Goal: Entertainment & Leisure: Browse casually

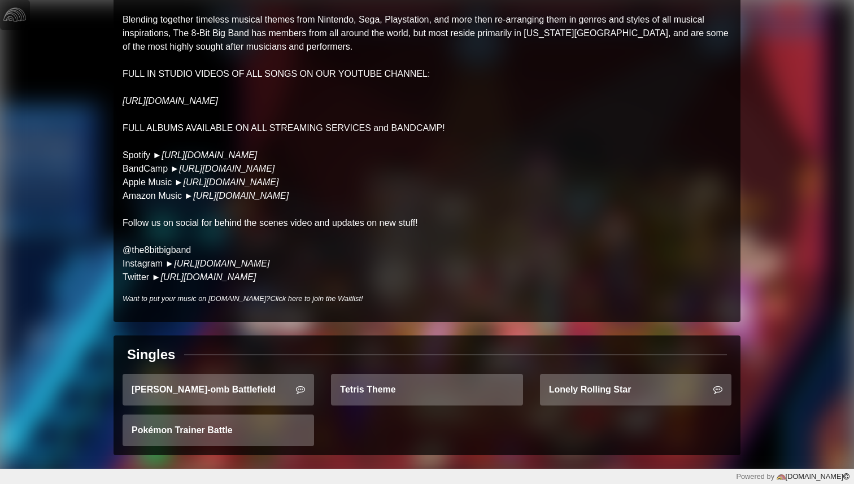
scroll to position [143, 0]
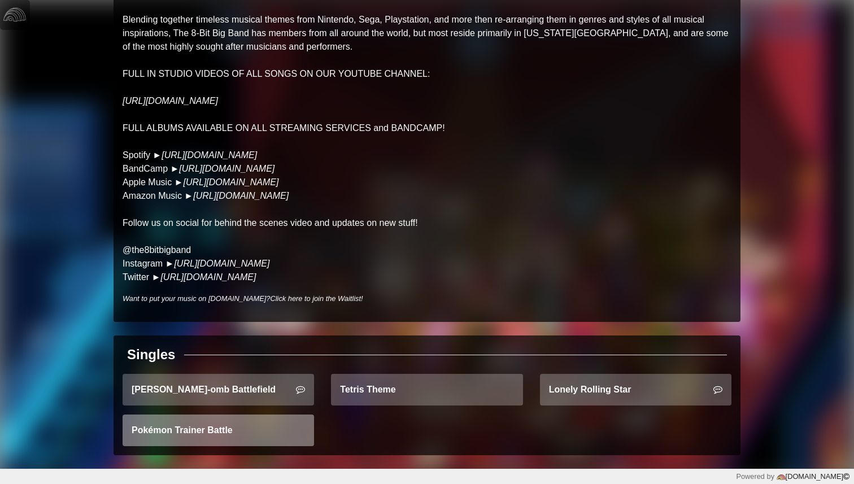
click at [255, 425] on link "Pokémon Trainer Battle" at bounding box center [218, 430] width 191 height 32
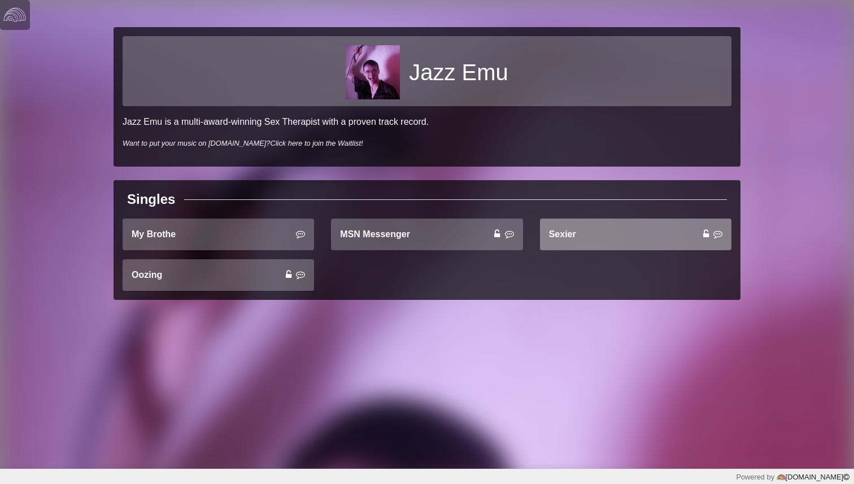
click at [550, 235] on link "Sexier" at bounding box center [635, 235] width 191 height 32
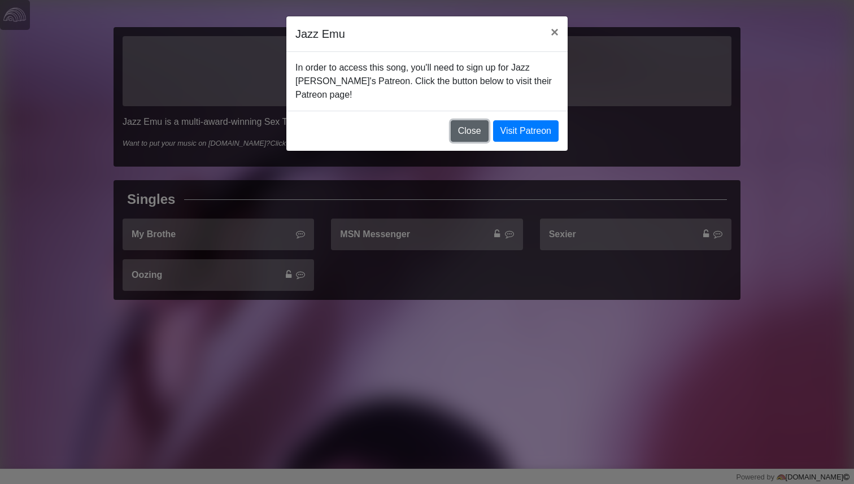
click at [475, 120] on button "Close" at bounding box center [470, 130] width 38 height 21
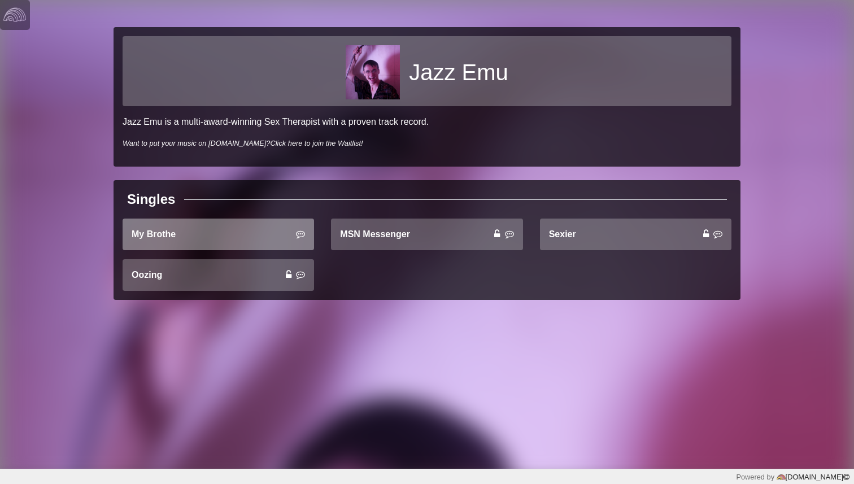
click at [239, 233] on link "My Brothe" at bounding box center [218, 235] width 191 height 32
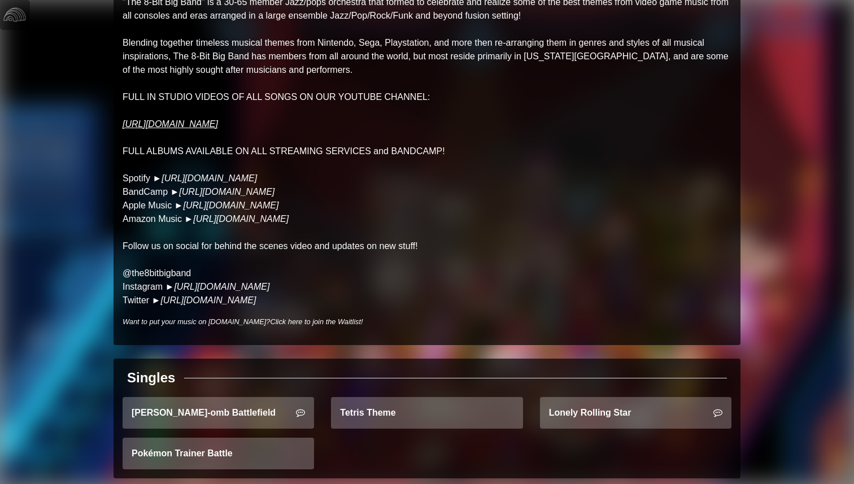
scroll to position [143, 0]
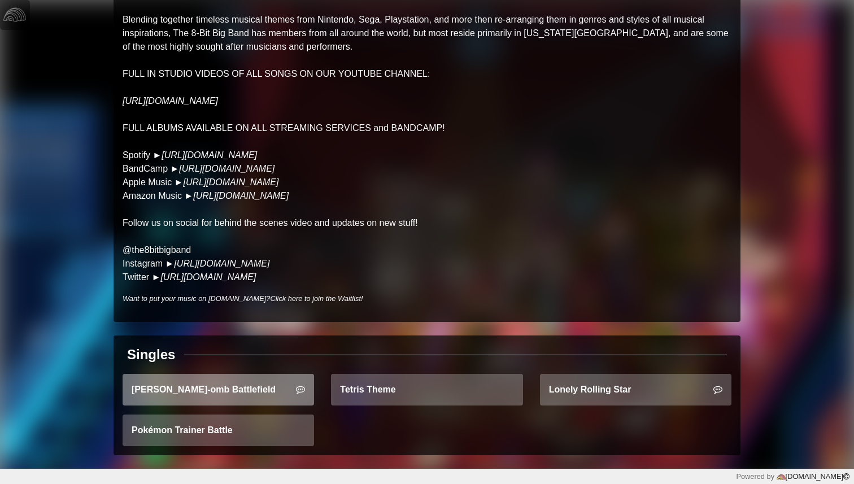
click at [302, 389] on icon at bounding box center [300, 389] width 9 height 9
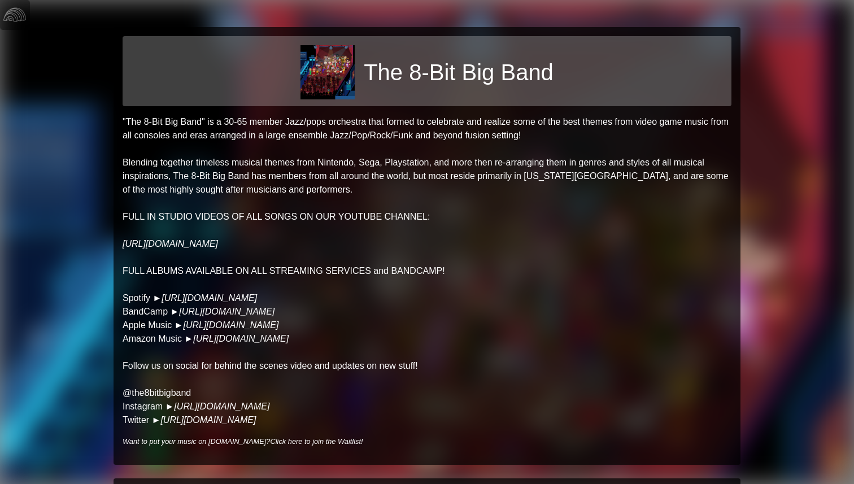
scroll to position [143, 0]
